Goal: Navigation & Orientation: Find specific page/section

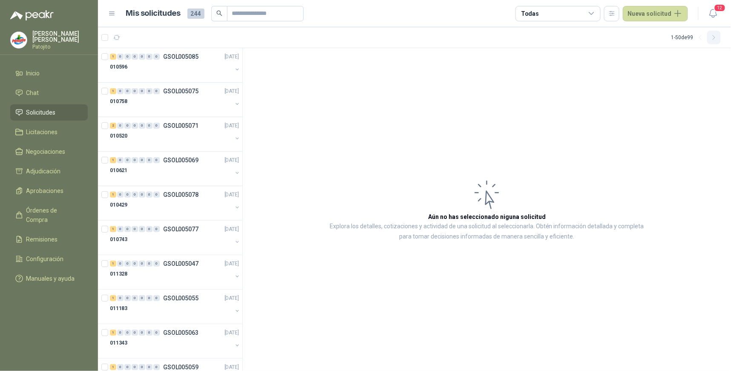
click at [714, 39] on icon "button" at bounding box center [713, 37] width 7 height 7
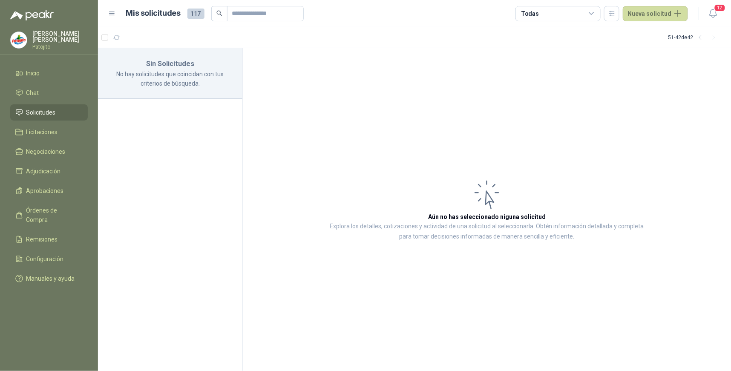
click at [51, 112] on span "Solicitudes" at bounding box center [40, 112] width 29 height 9
click at [52, 96] on li "Chat" at bounding box center [48, 92] width 67 height 9
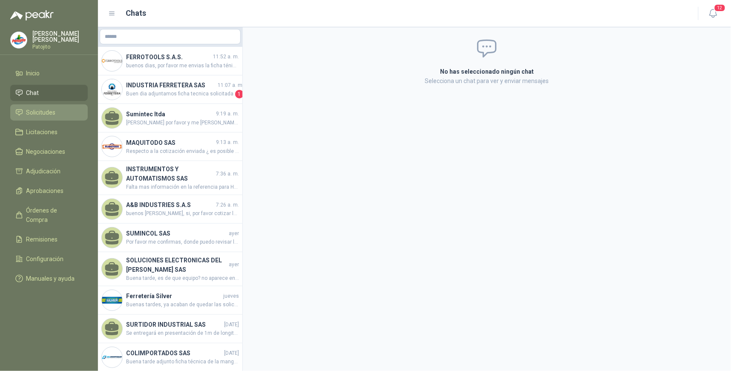
click at [49, 109] on span "Solicitudes" at bounding box center [40, 112] width 29 height 9
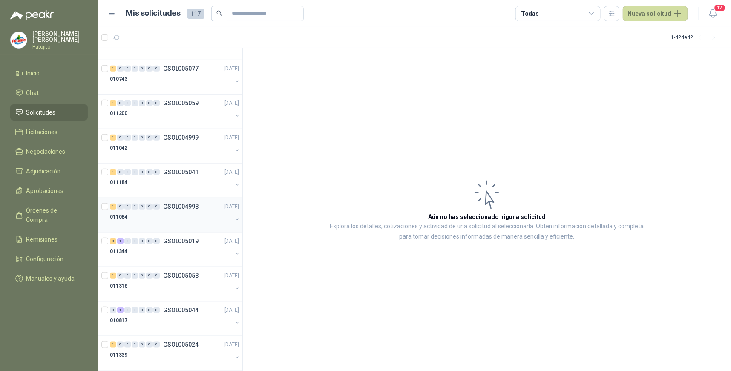
scroll to position [145, 0]
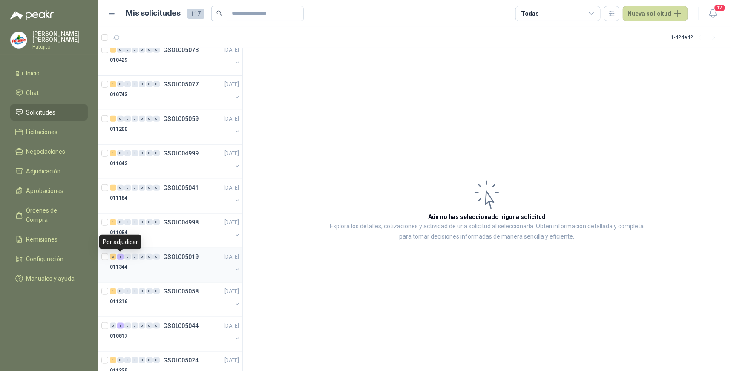
click at [122, 256] on div "1" at bounding box center [120, 257] width 6 height 6
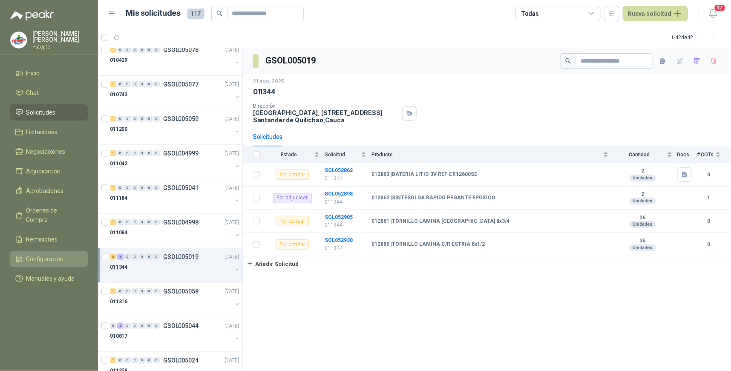
click at [57, 254] on span "Configuración" at bounding box center [44, 258] width 37 height 9
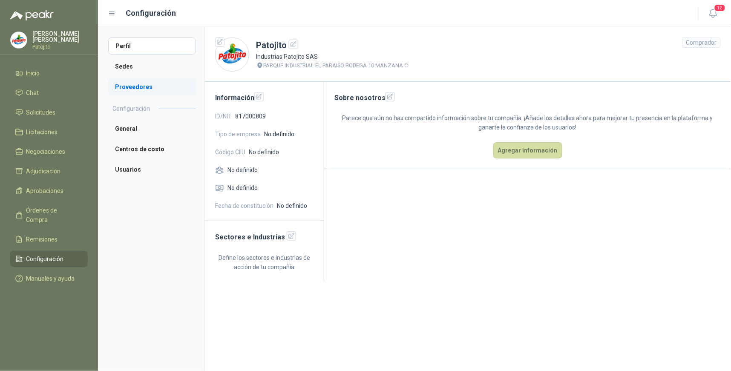
click at [146, 89] on li "Proveedores" at bounding box center [152, 86] width 88 height 17
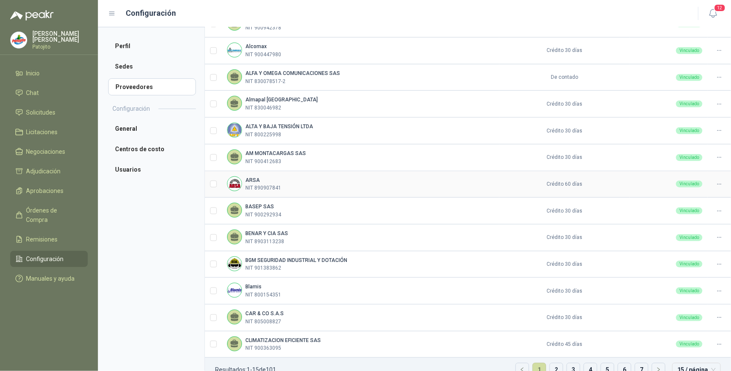
scroll to position [188, 0]
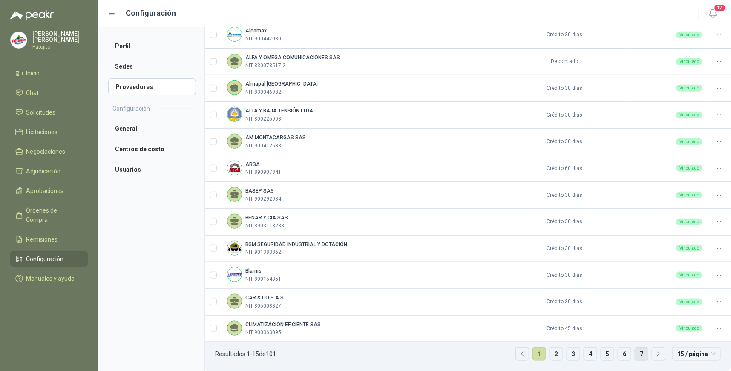
click at [637, 351] on link "7" at bounding box center [641, 353] width 13 height 13
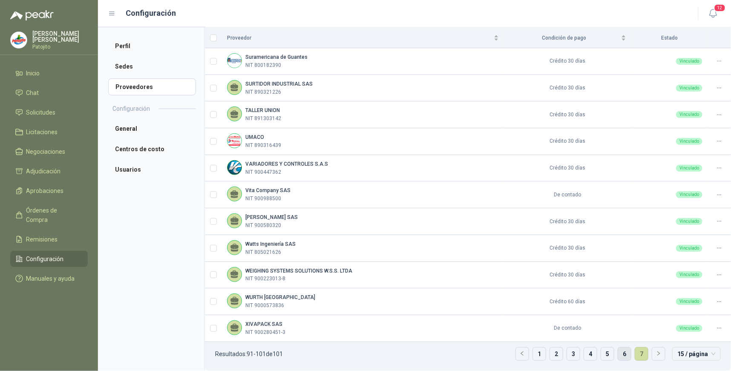
click at [620, 355] on link "6" at bounding box center [624, 353] width 13 height 13
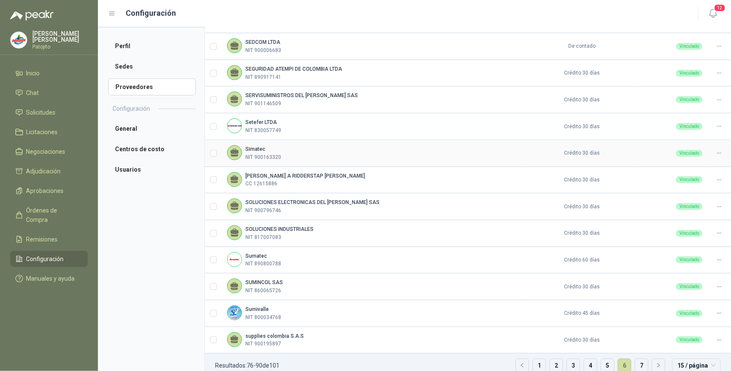
scroll to position [188, 0]
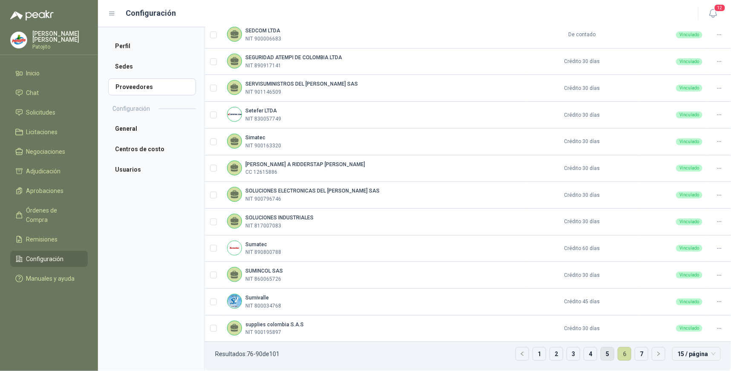
click at [605, 355] on link "5" at bounding box center [607, 353] width 13 height 13
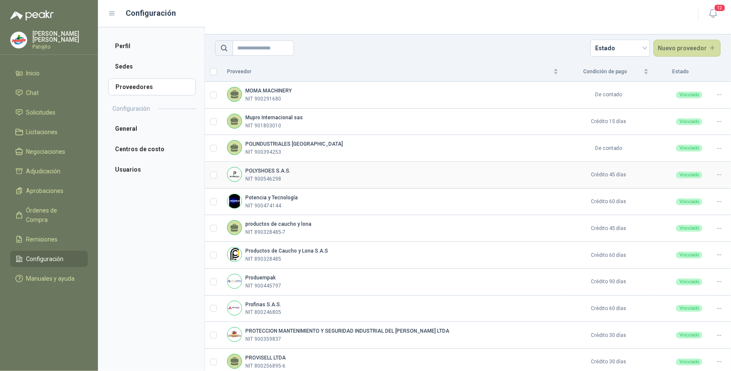
scroll to position [0, 0]
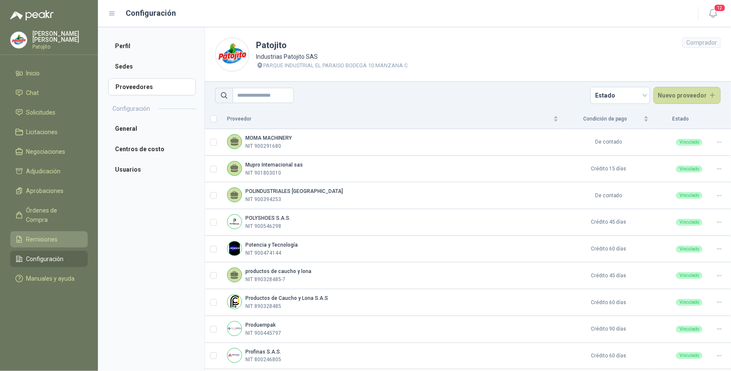
click at [62, 235] on li "Remisiones" at bounding box center [48, 239] width 67 height 9
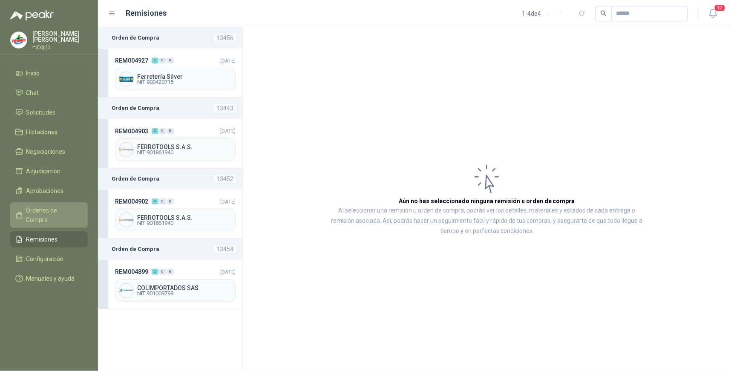
click at [71, 210] on span "Órdenes de Compra" at bounding box center [52, 215] width 53 height 19
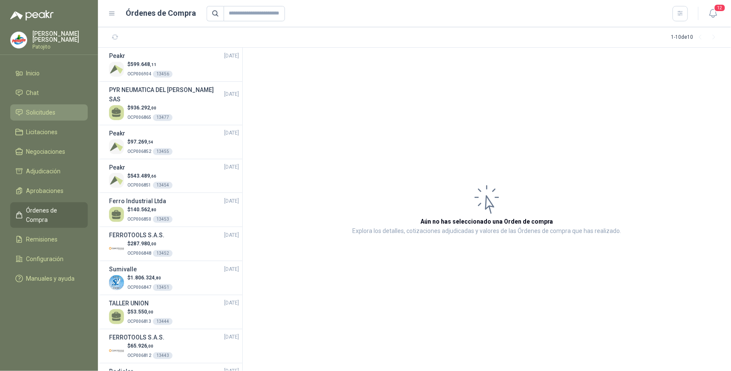
click at [57, 114] on li "Solicitudes" at bounding box center [48, 112] width 67 height 9
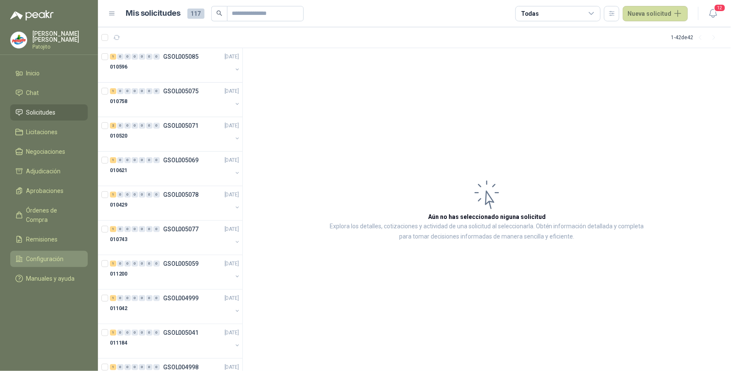
click at [53, 254] on span "Configuración" at bounding box center [44, 258] width 37 height 9
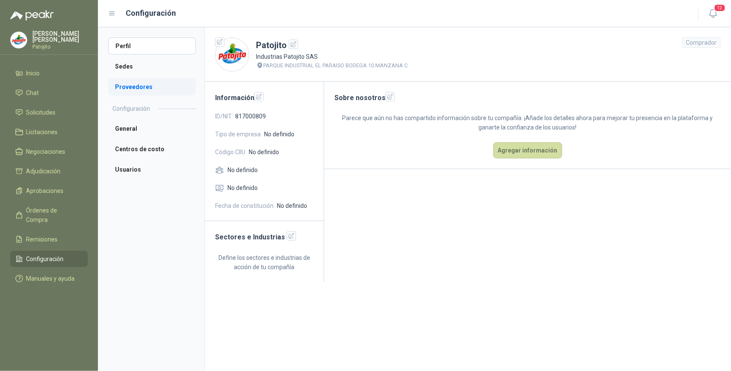
click at [155, 83] on li "Proveedores" at bounding box center [152, 86] width 88 height 17
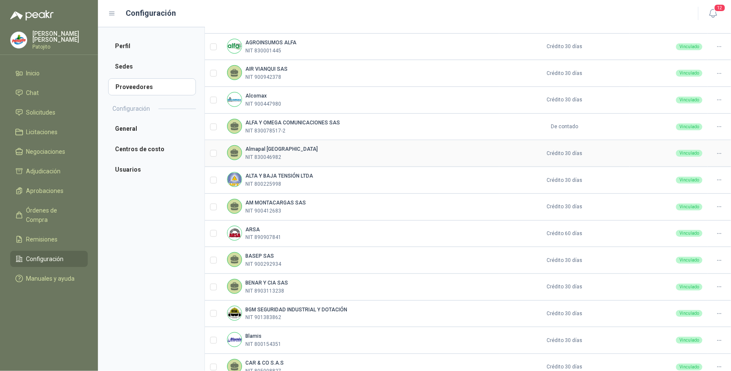
scroll to position [188, 0]
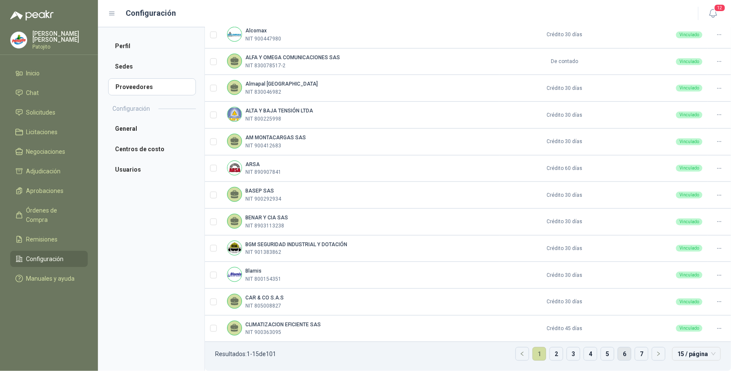
click at [618, 356] on link "6" at bounding box center [624, 353] width 13 height 13
